Goal: Task Accomplishment & Management: Use online tool/utility

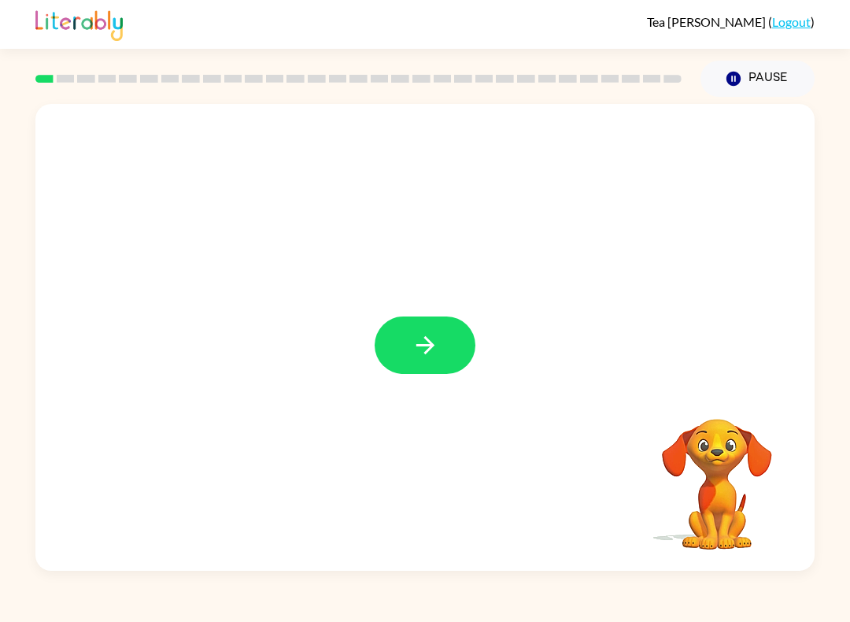
click at [434, 352] on icon "button" at bounding box center [426, 345] width 28 height 28
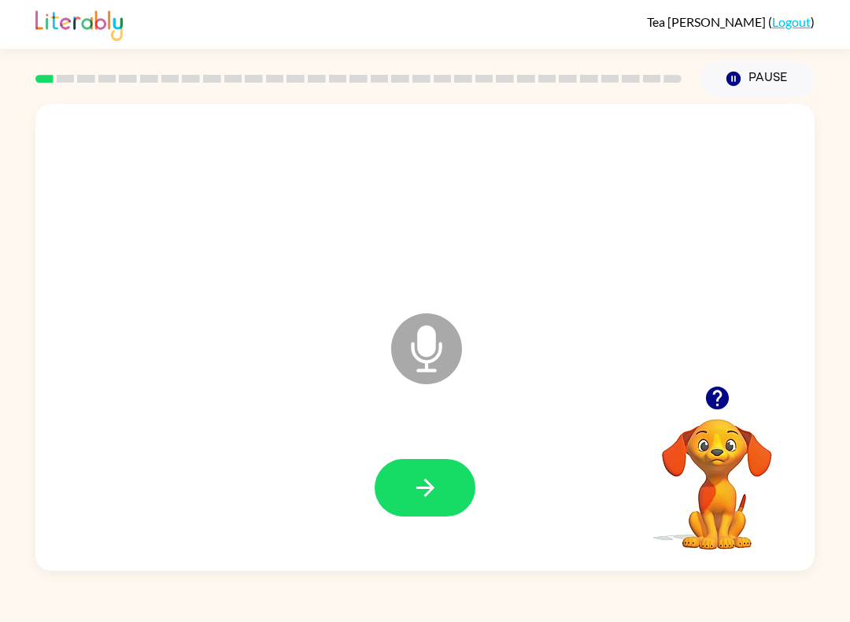
click at [449, 472] on button "button" at bounding box center [425, 487] width 101 height 57
click at [430, 503] on button "button" at bounding box center [425, 487] width 101 height 57
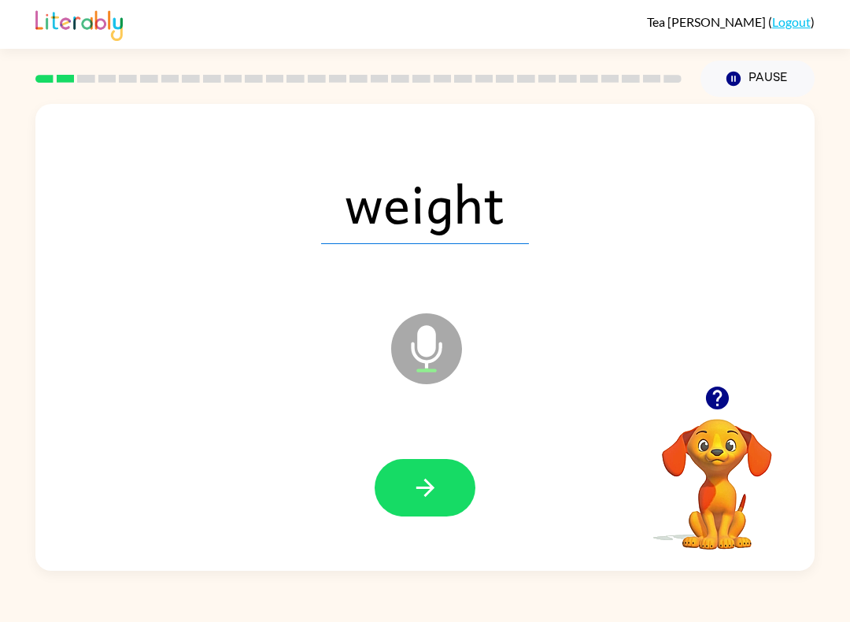
click at [446, 473] on button "button" at bounding box center [425, 487] width 101 height 57
click at [424, 480] on icon "button" at bounding box center [426, 488] width 28 height 28
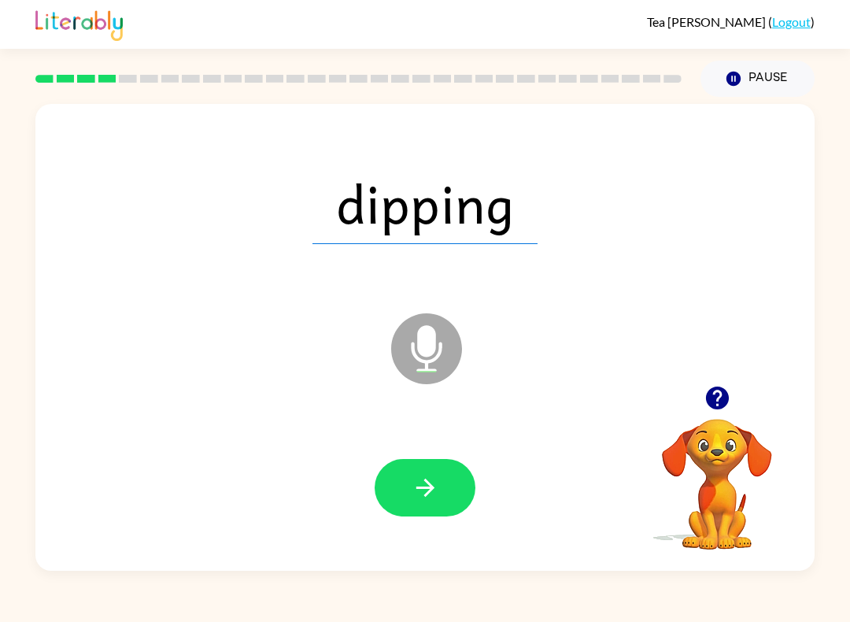
click at [412, 491] on icon "button" at bounding box center [426, 488] width 28 height 28
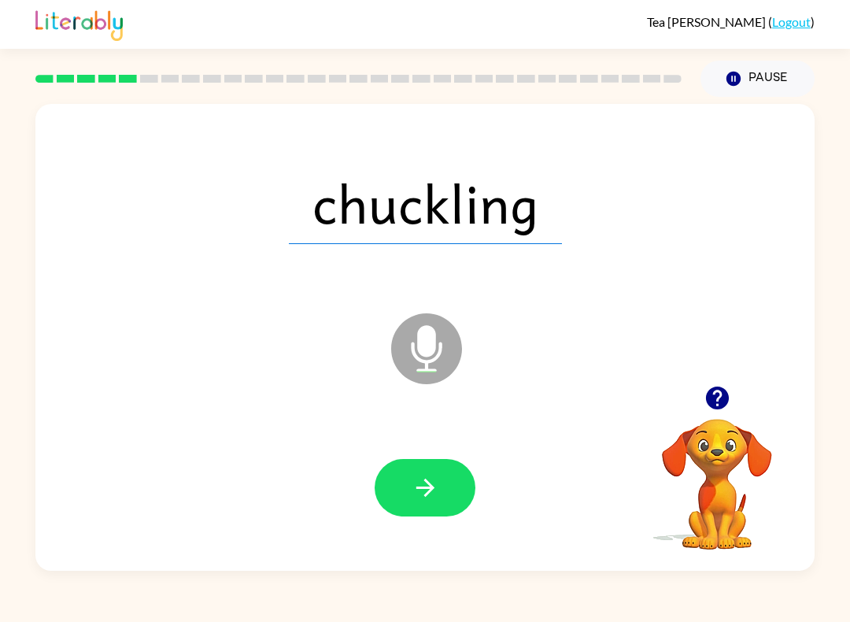
click at [420, 477] on icon "button" at bounding box center [426, 488] width 28 height 28
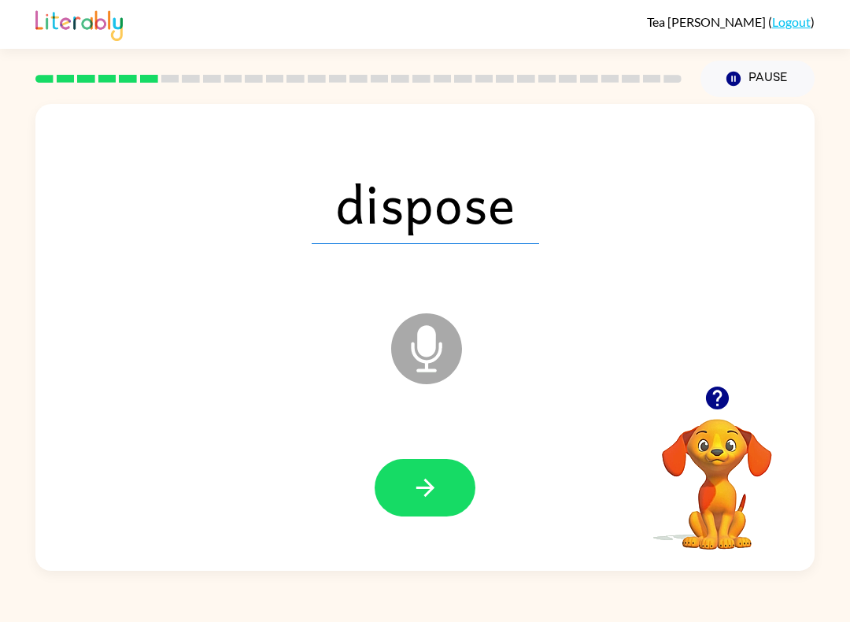
click at [432, 495] on icon "button" at bounding box center [426, 488] width 28 height 28
click at [438, 507] on button "button" at bounding box center [425, 487] width 101 height 57
click at [420, 493] on icon "button" at bounding box center [426, 488] width 28 height 28
click at [417, 492] on icon "button" at bounding box center [426, 488] width 28 height 28
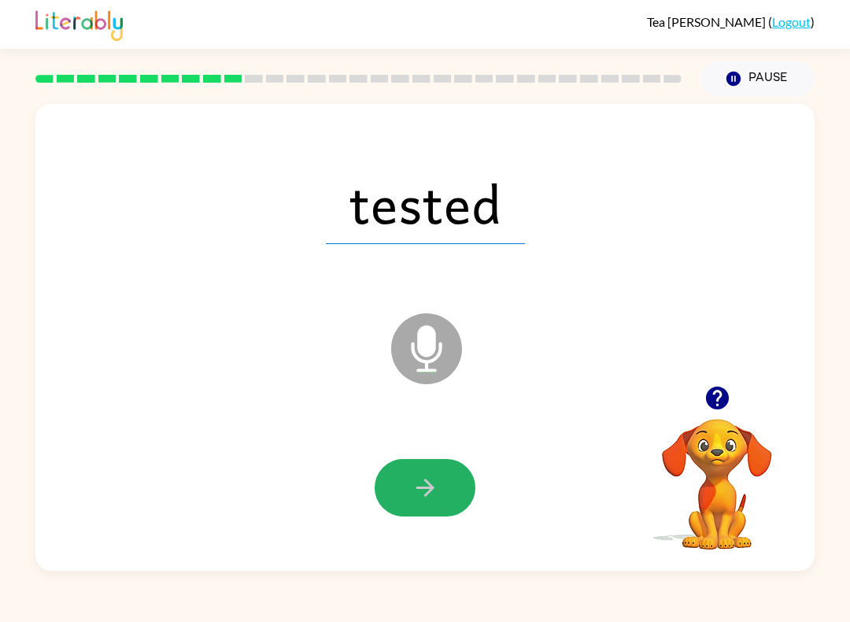
click at [457, 502] on button "button" at bounding box center [425, 487] width 101 height 57
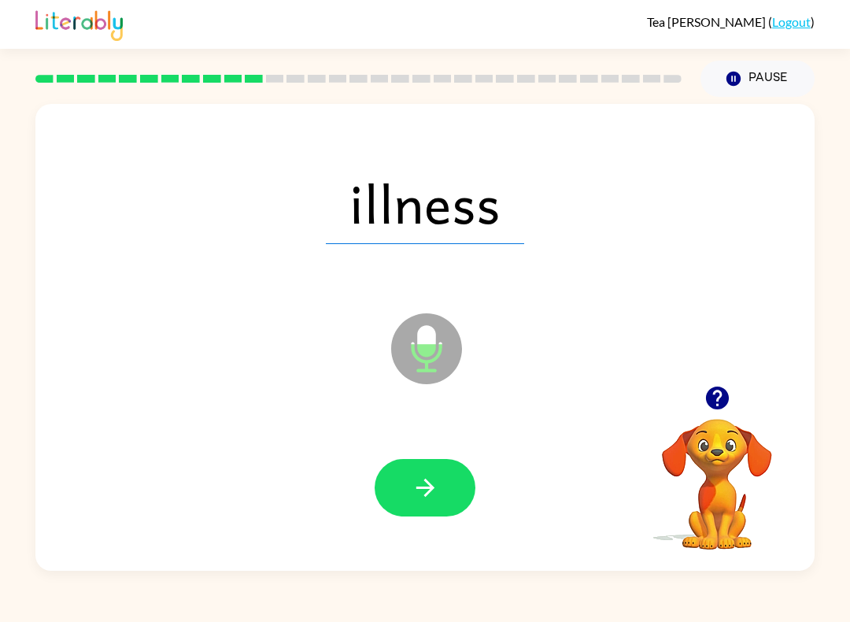
click at [434, 498] on icon "button" at bounding box center [426, 488] width 28 height 28
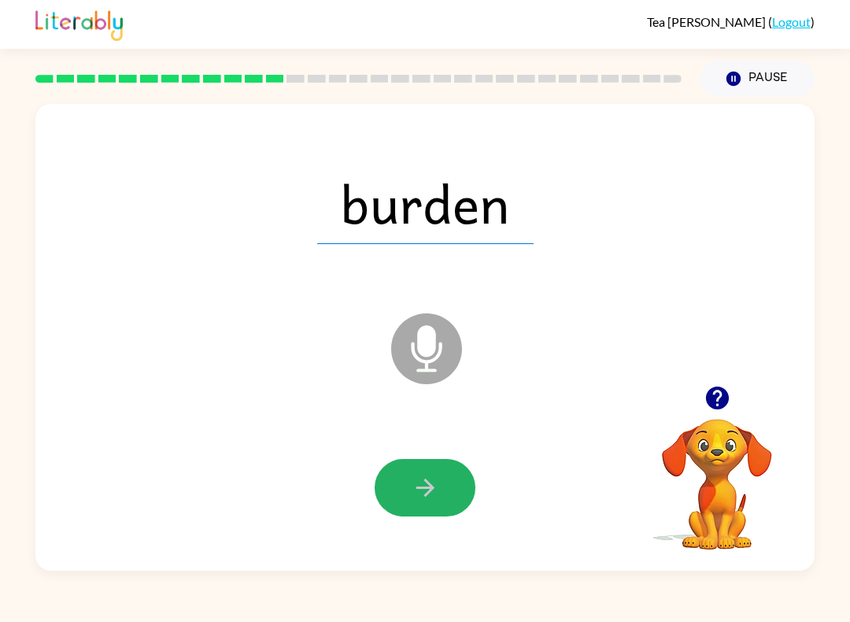
click at [412, 488] on icon "button" at bounding box center [426, 488] width 28 height 28
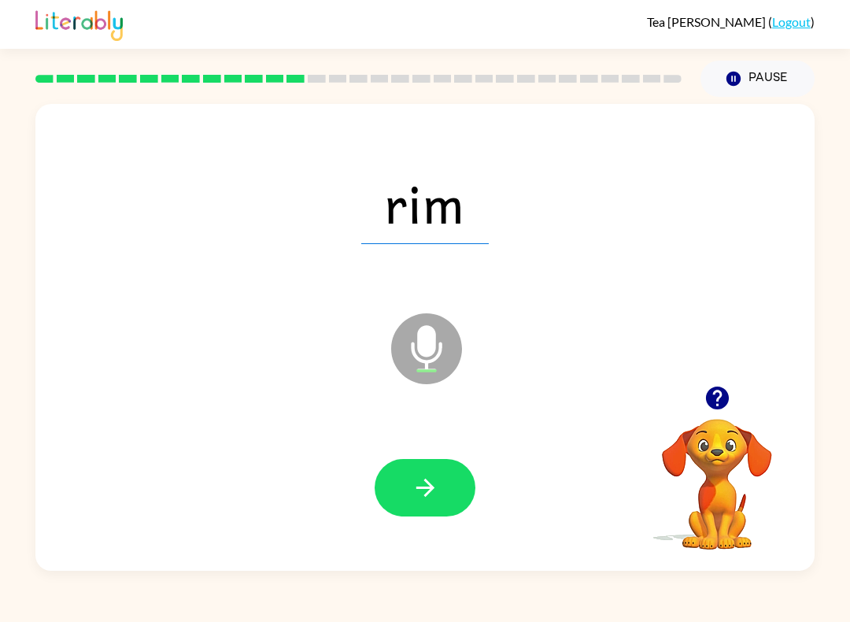
click at [421, 482] on icon "button" at bounding box center [426, 488] width 28 height 28
click at [418, 488] on icon "button" at bounding box center [425, 488] width 18 height 18
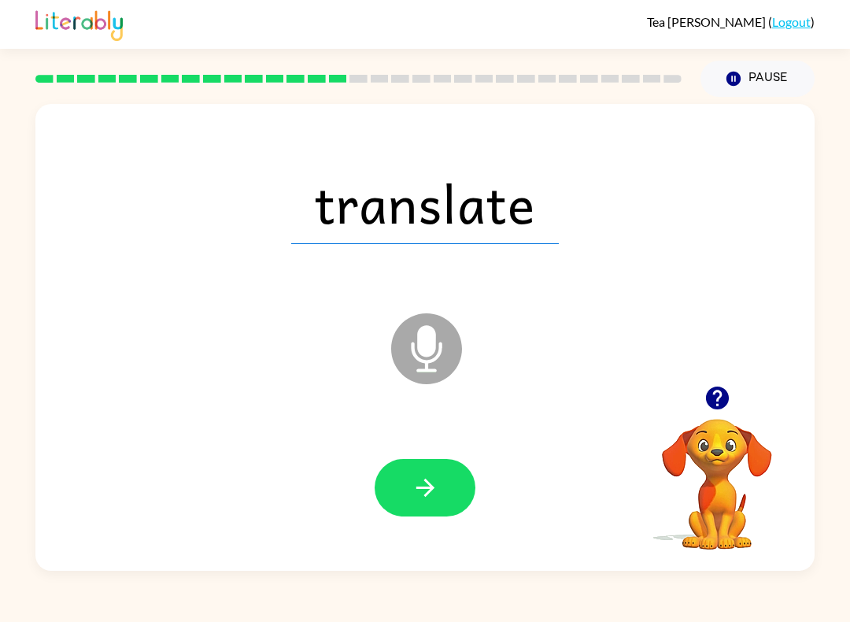
click at [429, 487] on icon "button" at bounding box center [426, 488] width 28 height 28
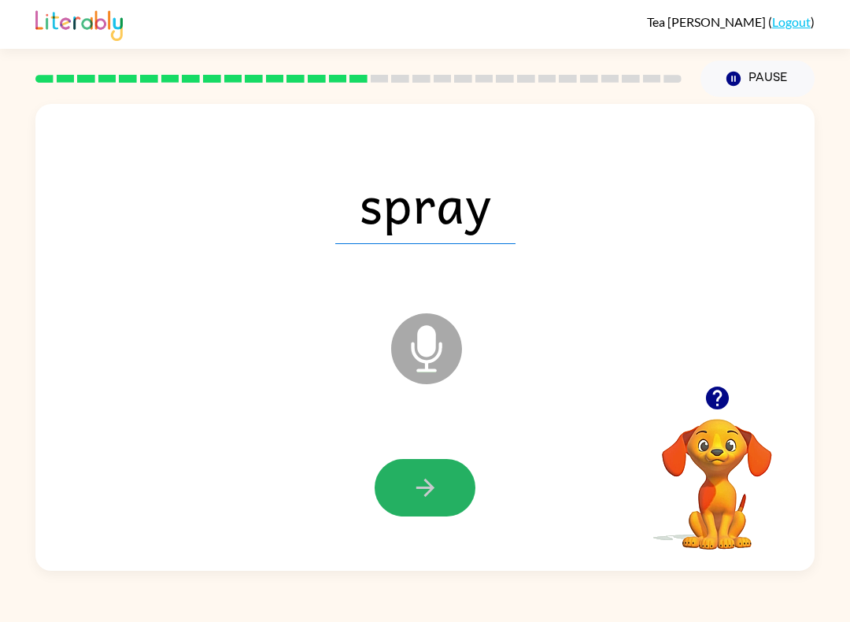
click at [450, 499] on button "button" at bounding box center [425, 487] width 101 height 57
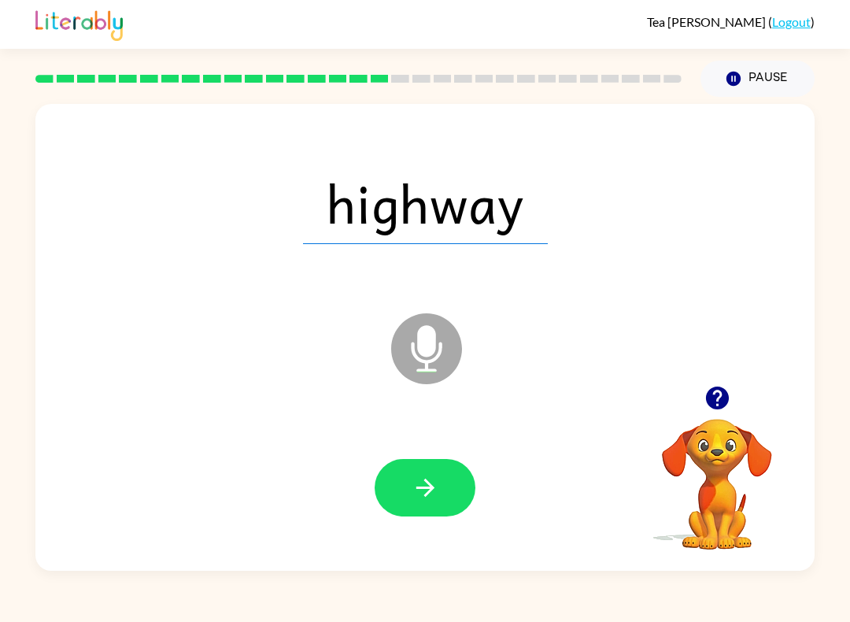
click at [439, 498] on button "button" at bounding box center [425, 487] width 101 height 57
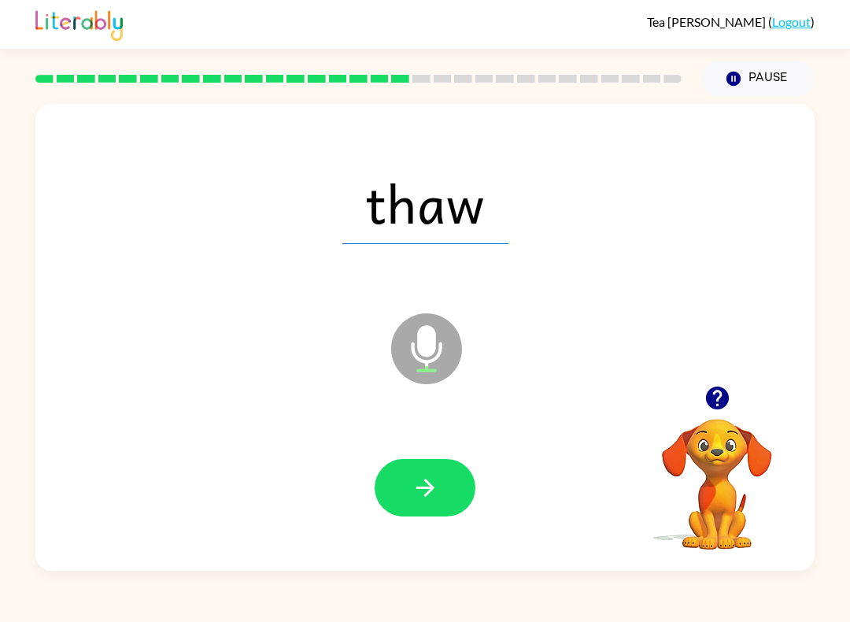
click at [421, 487] on icon "button" at bounding box center [426, 488] width 28 height 28
click at [453, 505] on button "button" at bounding box center [425, 487] width 101 height 57
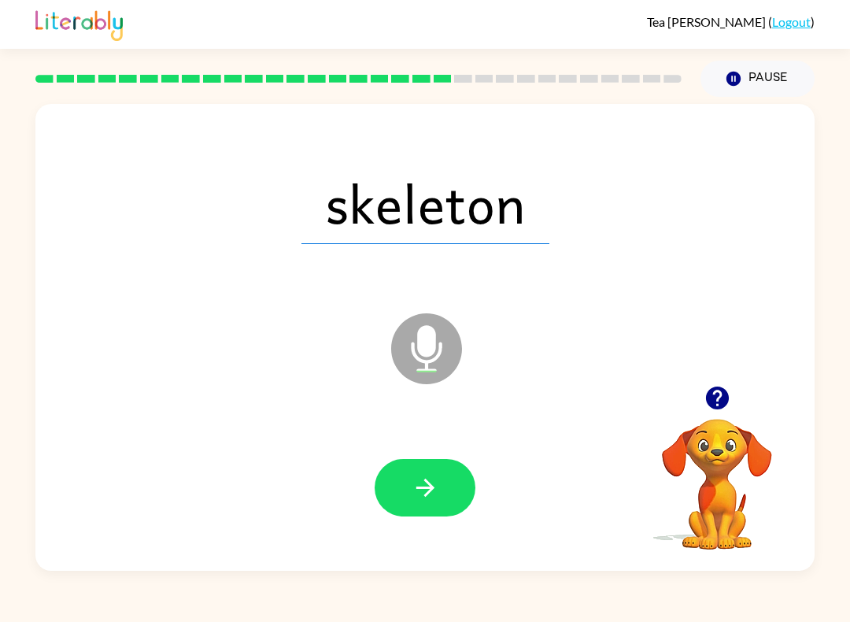
click at [661, 587] on div "Tea [PERSON_NAME] ( Logout ) Pause Pause skeleton Microphone The Microphone is …" at bounding box center [425, 311] width 850 height 622
click at [436, 476] on icon "button" at bounding box center [426, 488] width 28 height 28
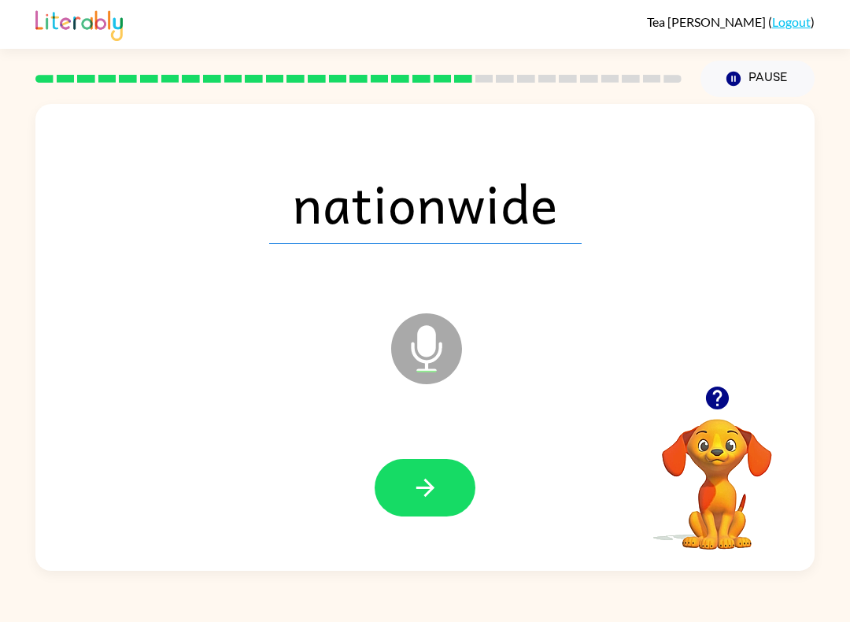
click at [405, 460] on button "button" at bounding box center [425, 487] width 101 height 57
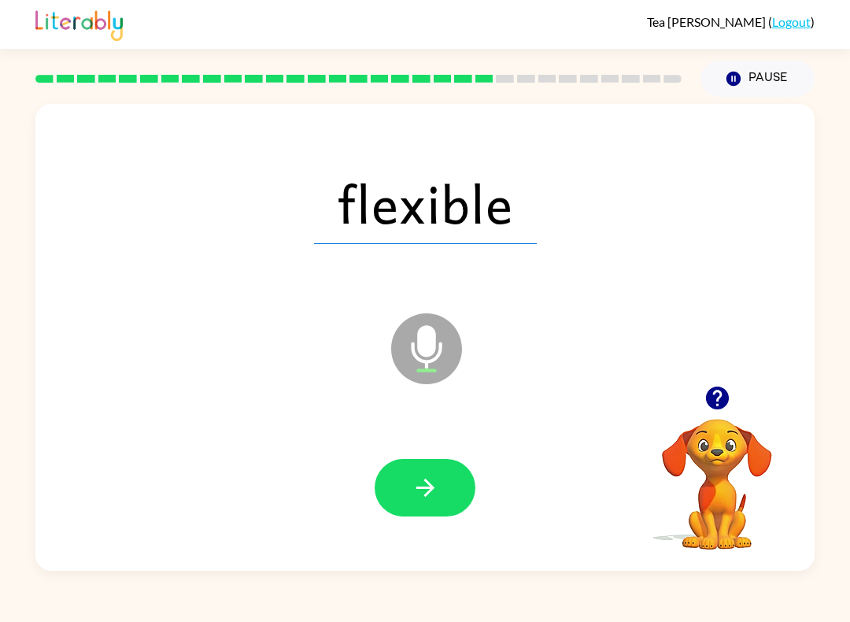
click at [401, 465] on button "button" at bounding box center [425, 487] width 101 height 57
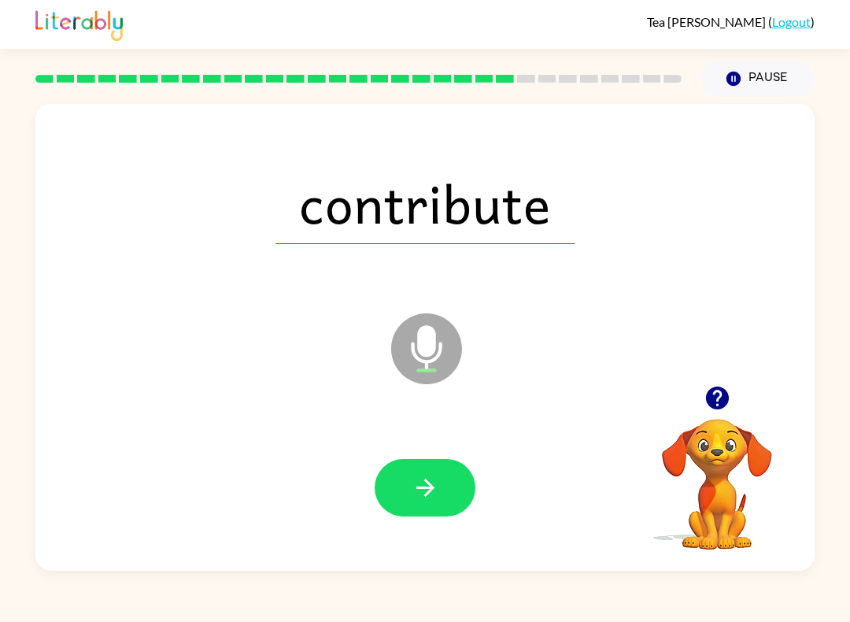
click at [430, 493] on icon "button" at bounding box center [425, 488] width 18 height 18
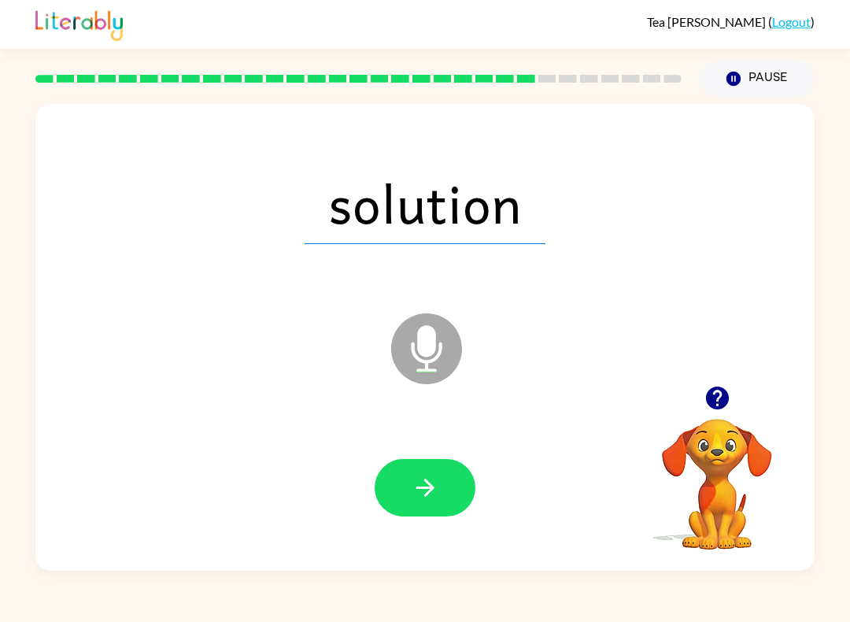
click at [399, 487] on button "button" at bounding box center [425, 487] width 101 height 57
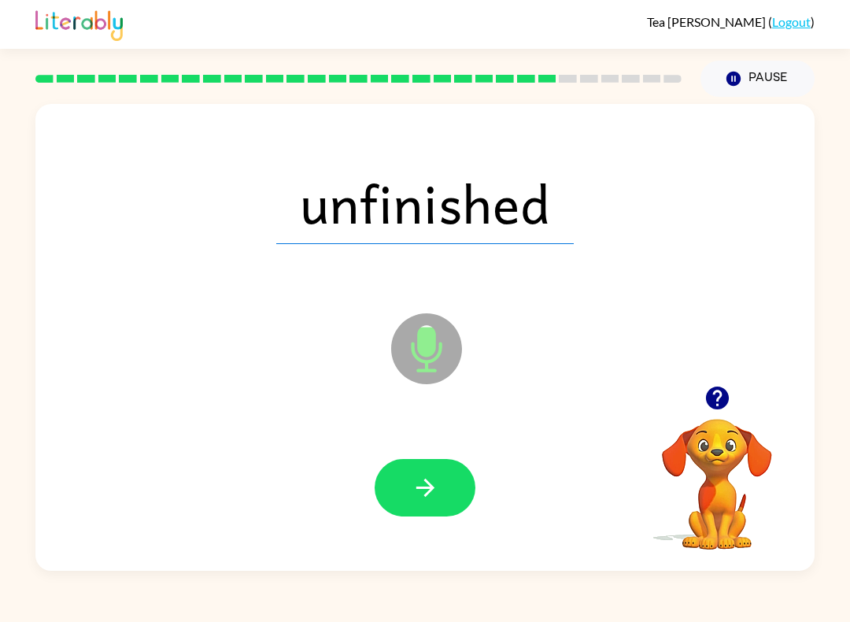
click at [413, 477] on icon "button" at bounding box center [426, 488] width 28 height 28
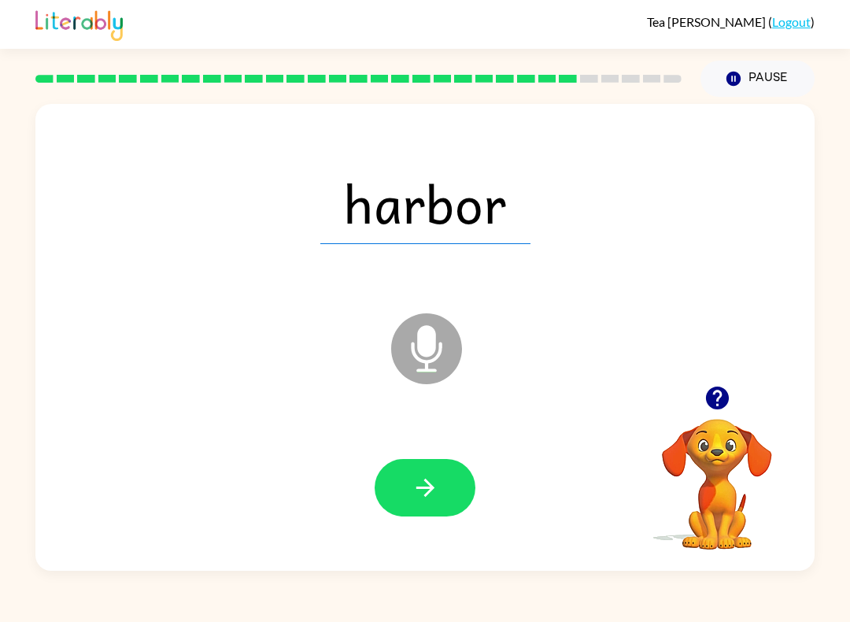
click at [412, 494] on icon "button" at bounding box center [426, 488] width 28 height 28
click at [429, 492] on icon "button" at bounding box center [425, 488] width 18 height 18
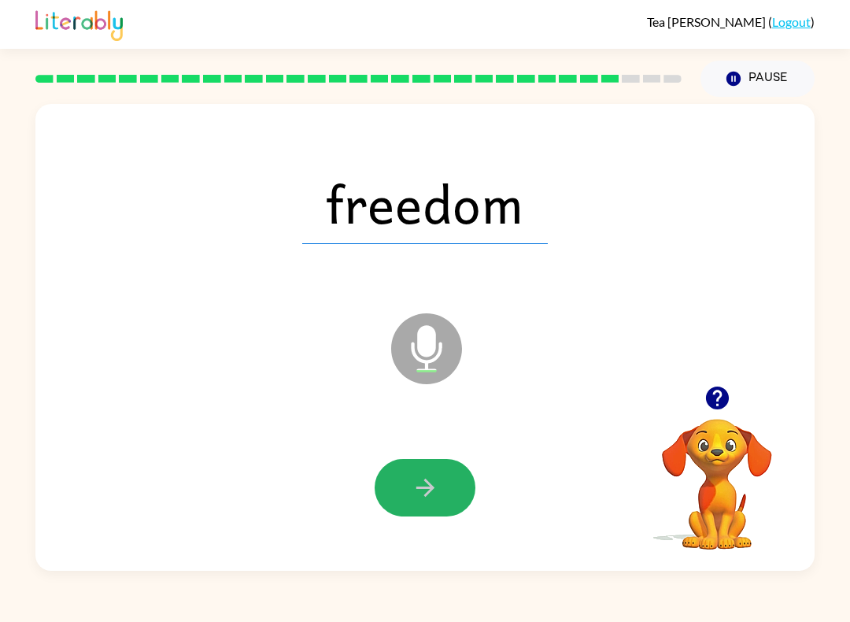
click at [459, 496] on button "button" at bounding box center [425, 487] width 101 height 57
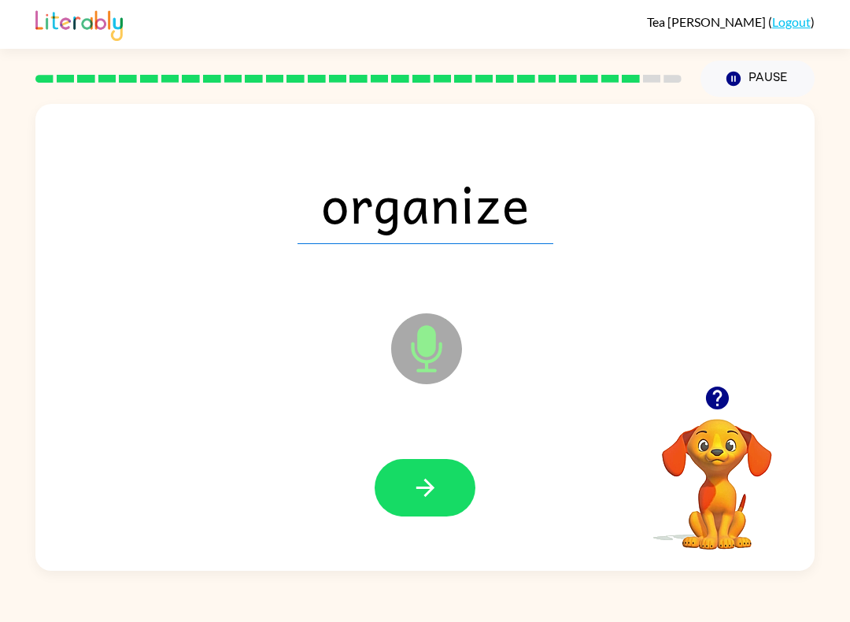
click at [413, 505] on button "button" at bounding box center [425, 487] width 101 height 57
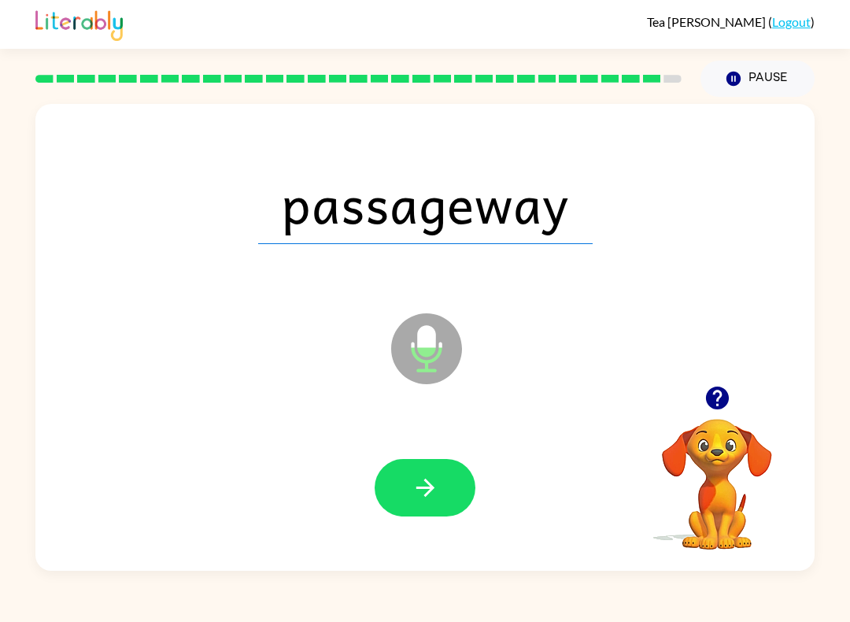
click at [439, 486] on button "button" at bounding box center [425, 487] width 101 height 57
